Goal: Task Accomplishment & Management: Manage account settings

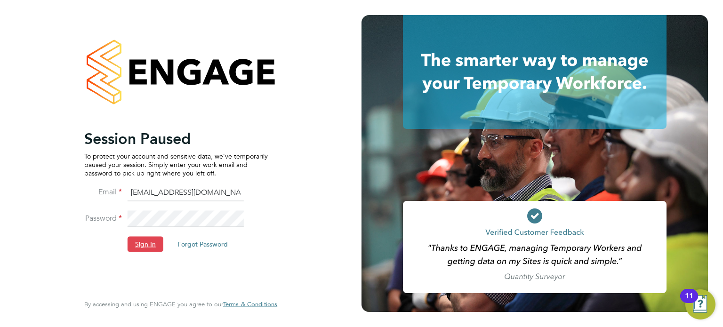
click at [137, 244] on button "Sign In" at bounding box center [145, 244] width 36 height 15
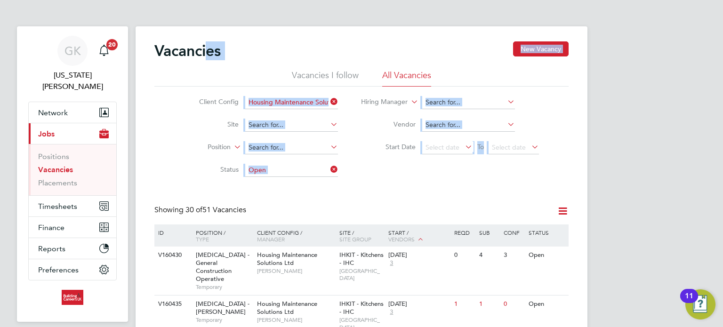
drag, startPoint x: 298, startPoint y: 105, endPoint x: 401, endPoint y: 89, distance: 103.7
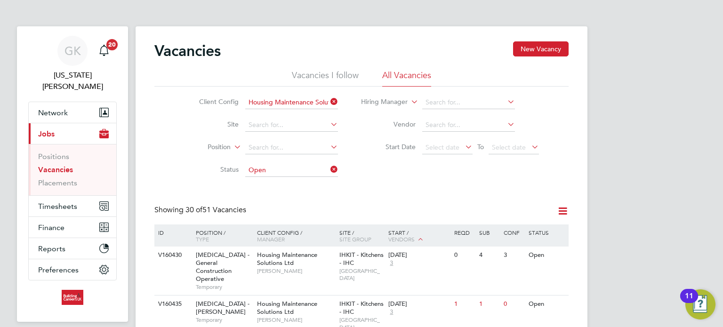
drag, startPoint x: 335, startPoint y: 101, endPoint x: 305, endPoint y: 101, distance: 30.6
click at [328, 100] on icon at bounding box center [328, 101] width 0 height 13
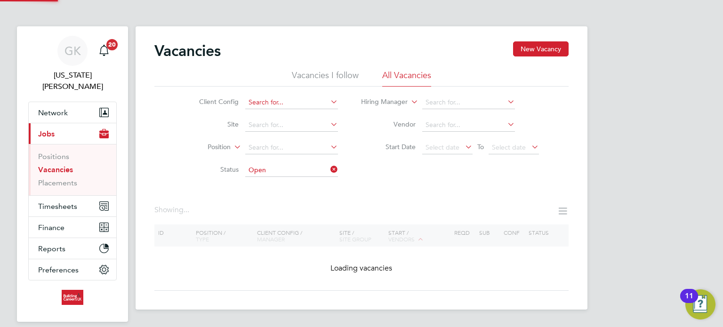
click at [303, 101] on input at bounding box center [291, 102] width 93 height 13
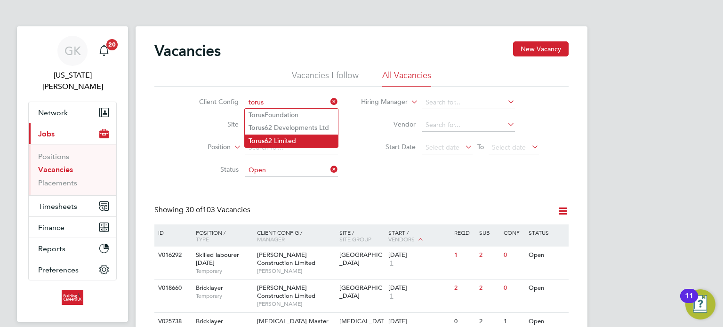
click at [306, 137] on li "Torus 62 Limited" at bounding box center [291, 141] width 93 height 13
type input "Torus62 Limited"
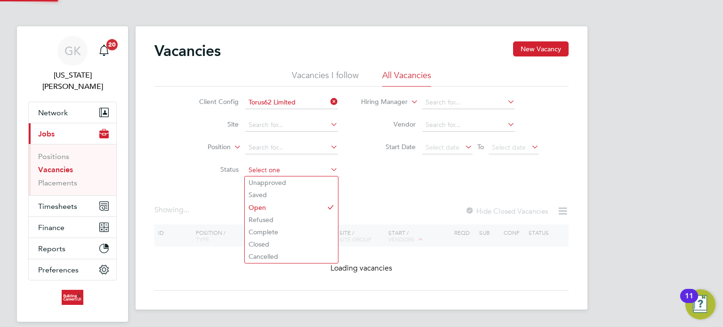
click at [265, 167] on input at bounding box center [291, 170] width 93 height 13
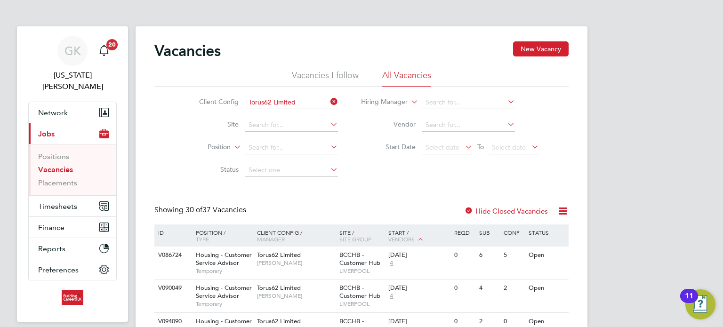
drag, startPoint x: 194, startPoint y: 167, endPoint x: 402, endPoint y: 168, distance: 208.4
click at [410, 159] on div "Client Config Torus62 Limited Site Position Status Hiring Manager Vendor Start …" at bounding box center [361, 134] width 414 height 95
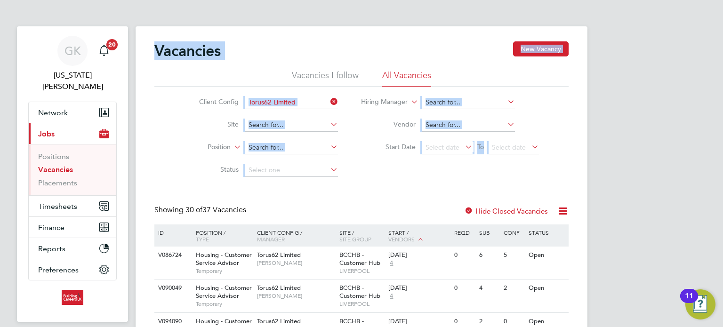
drag, startPoint x: 327, startPoint y: 165, endPoint x: 17, endPoint y: -3, distance: 352.6
click at [265, 48] on div "Vacancies New Vacancy" at bounding box center [361, 55] width 414 height 28
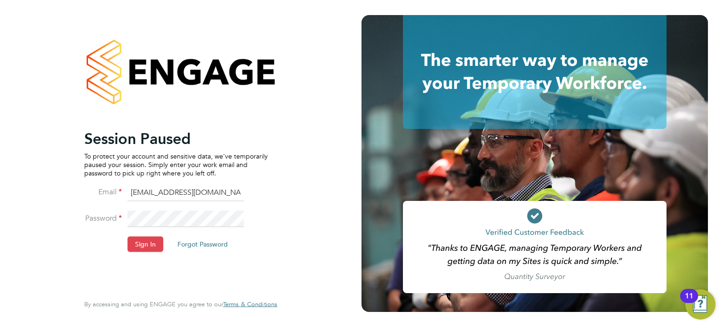
click at [145, 242] on button "Sign In" at bounding box center [145, 244] width 36 height 15
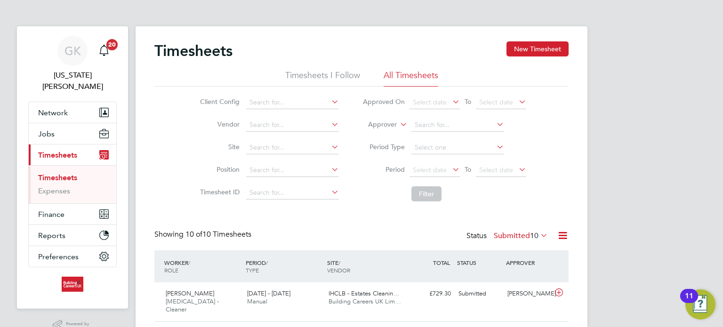
click at [528, 56] on div "Timesheets New Timesheet" at bounding box center [361, 55] width 414 height 28
click at [522, 49] on button "New Timesheet" at bounding box center [537, 48] width 62 height 15
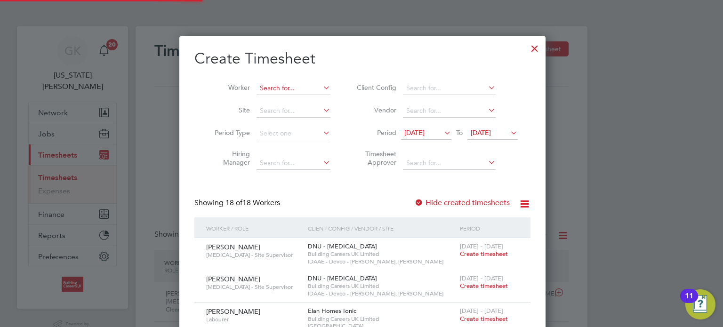
click at [273, 90] on input at bounding box center [293, 88] width 74 height 13
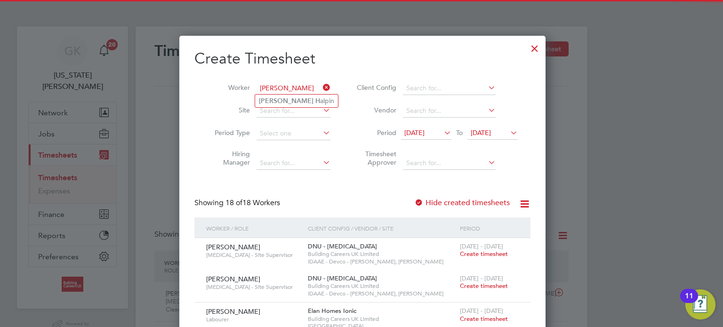
drag, startPoint x: 272, startPoint y: 103, endPoint x: 296, endPoint y: 121, distance: 30.5
click at [272, 103] on b "[PERSON_NAME]" at bounding box center [286, 101] width 55 height 8
type input "Brian Halpin"
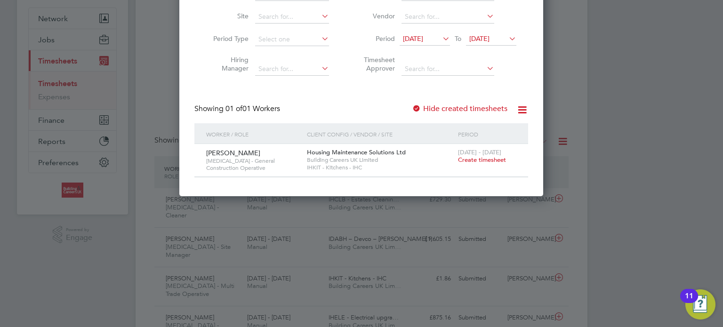
click at [486, 164] on div "22 - 28 Sep 2025 Create timesheet" at bounding box center [486, 156] width 63 height 25
click at [487, 161] on span "Create timesheet" at bounding box center [482, 160] width 48 height 8
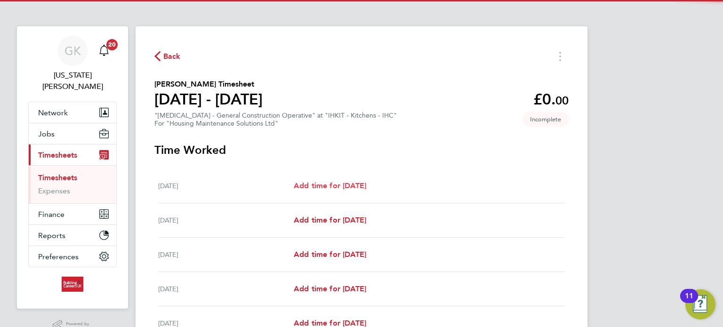
click at [300, 181] on link "Add time for Mon 22 Sep" at bounding box center [330, 185] width 72 height 11
select select "30"
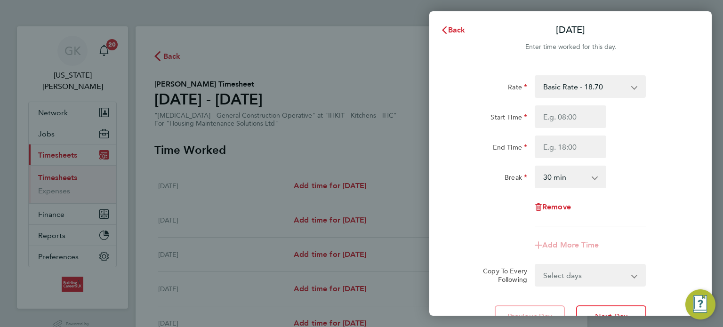
click at [573, 105] on div "Rate Basic Rate - 18.70 Start Time End Time Break 0 min 15 min 30 min 45 min 60…" at bounding box center [570, 150] width 230 height 151
drag, startPoint x: 572, startPoint y: 112, endPoint x: 581, endPoint y: 118, distance: 10.6
click at [572, 112] on input "Start Time" at bounding box center [570, 116] width 72 height 23
type input "08:00"
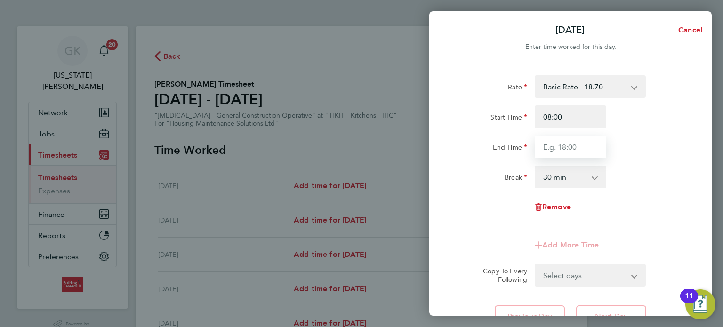
click at [564, 146] on input "End Time" at bounding box center [570, 146] width 72 height 23
type input "16:30"
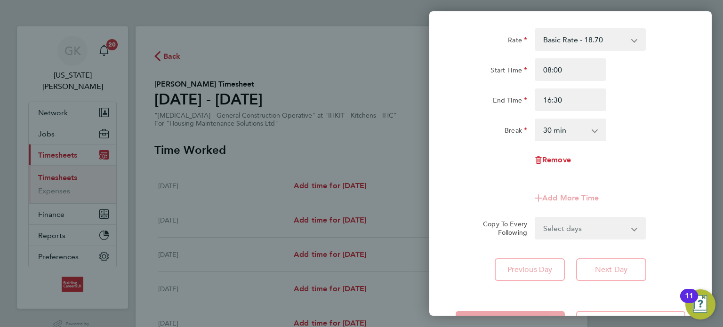
click at [575, 228] on form "Rate Basic Rate - 18.70 Start Time 08:00 End Time 16:30 Break 0 min 15 min 30 m…" at bounding box center [570, 133] width 230 height 211
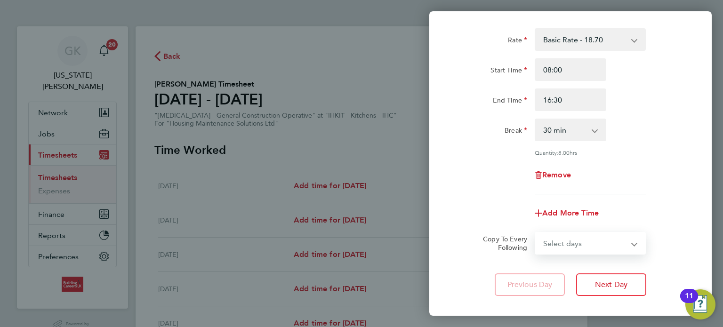
select select "WEEKDAY"
click at [535, 233] on select "Select days Day Weekday (Mon-Fri) Weekend (Sat-Sun) Tuesday Wednesday Thursday …" at bounding box center [584, 243] width 99 height 21
select select "2025-09-28"
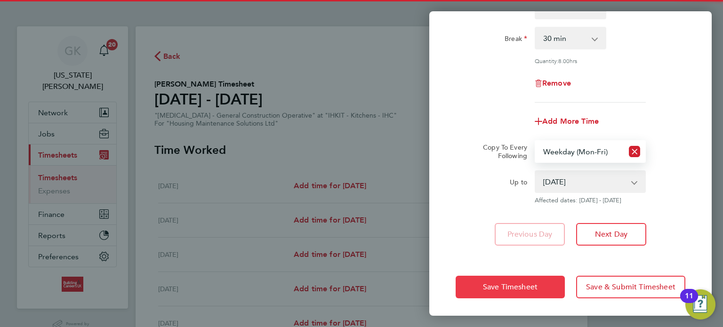
click at [522, 285] on span "Save Timesheet" at bounding box center [510, 286] width 55 height 9
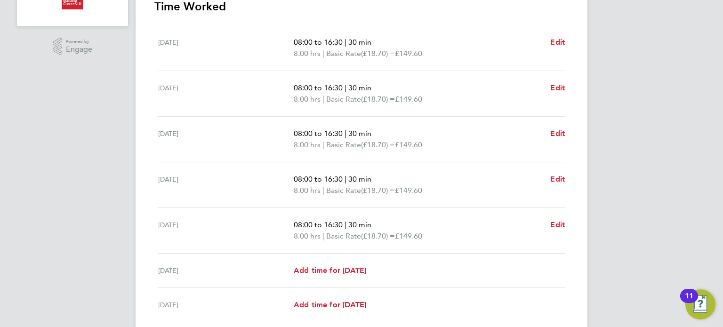
click at [565, 222] on ul "Mon 22 Sep 08:00 to 16:30 | 30 min 8.00 hrs | Basic Rate (£18.70) = £149.60 Edi…" at bounding box center [361, 173] width 414 height 297
click at [560, 224] on span "Edit" at bounding box center [557, 224] width 15 height 9
select select "30"
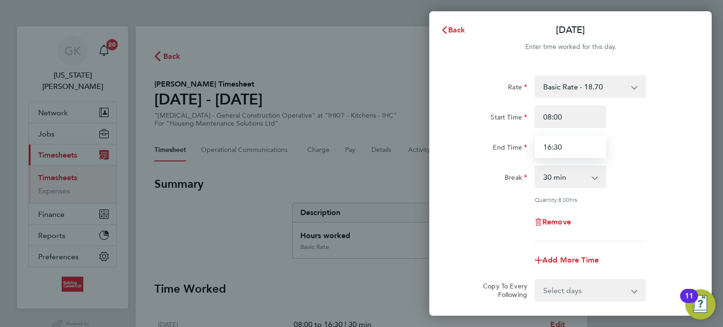
click at [584, 148] on input "16:30" at bounding box center [570, 146] width 72 height 23
click at [580, 156] on input "16:30" at bounding box center [570, 146] width 72 height 23
click at [580, 149] on input "16:30" at bounding box center [570, 146] width 72 height 23
drag, startPoint x: 578, startPoint y: 151, endPoint x: 547, endPoint y: 152, distance: 31.1
click at [572, 151] on input "16:30" at bounding box center [570, 146] width 72 height 23
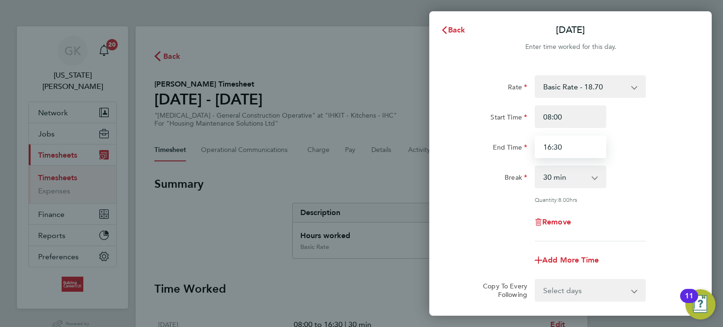
click at [551, 148] on input "16:30" at bounding box center [570, 146] width 72 height 23
type input "15:30"
click at [649, 144] on div "End Time 15:30" at bounding box center [570, 146] width 237 height 23
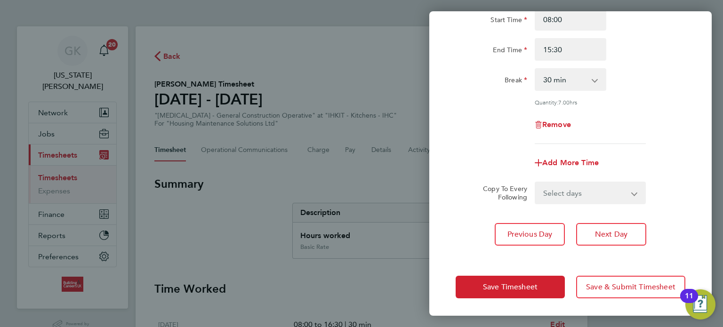
click at [536, 302] on div "Save Timesheet Save & Submit Timesheet" at bounding box center [570, 287] width 282 height 60
click at [537, 295] on button "Save Timesheet" at bounding box center [509, 287] width 109 height 23
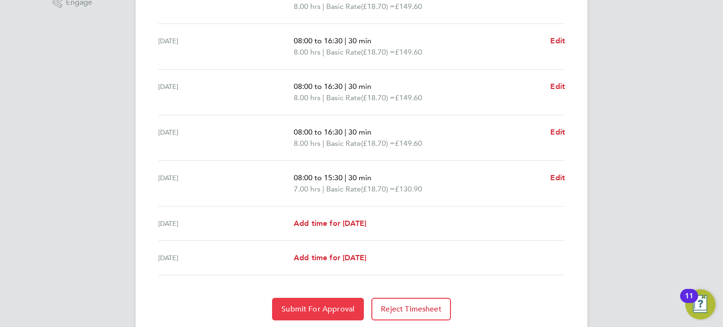
click at [326, 311] on span "Submit For Approval" at bounding box center [317, 308] width 73 height 9
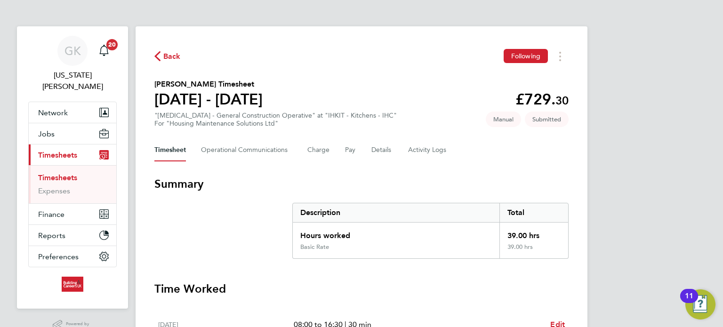
scroll to position [141, 0]
